Goal: Information Seeking & Learning: Learn about a topic

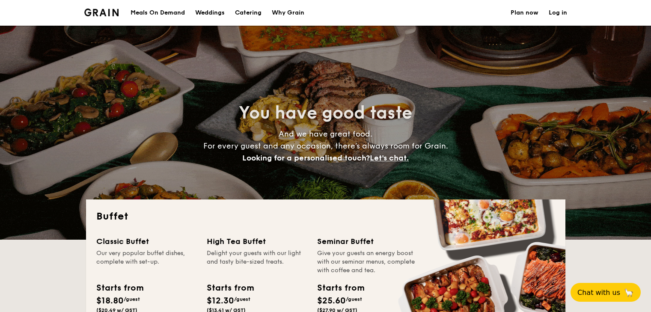
select select
click at [212, 12] on div "Weddings" at bounding box center [210, 13] width 30 height 26
select select
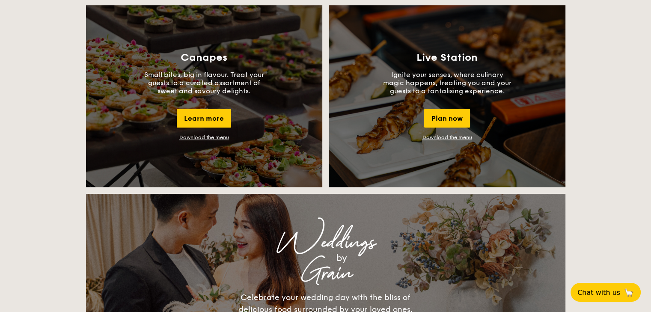
scroll to position [727, 0]
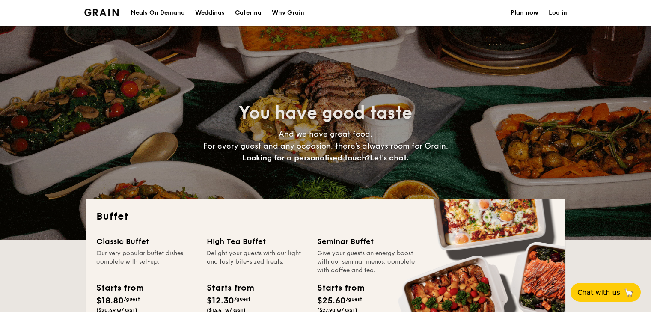
select select
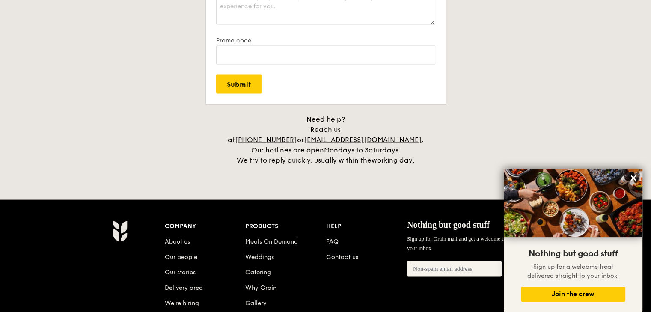
scroll to position [1754, 0]
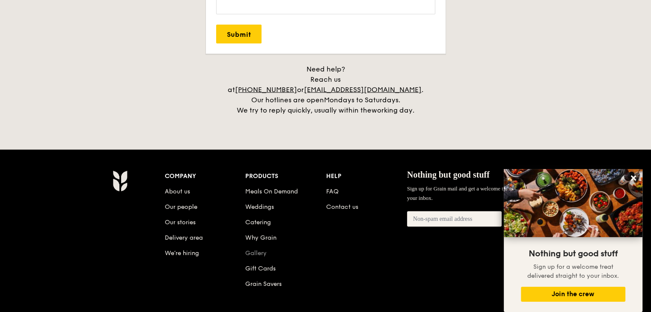
click at [262, 249] on link "Gallery" at bounding box center [255, 252] width 21 height 7
